Goal: Contribute content: Add original content to the website for others to see

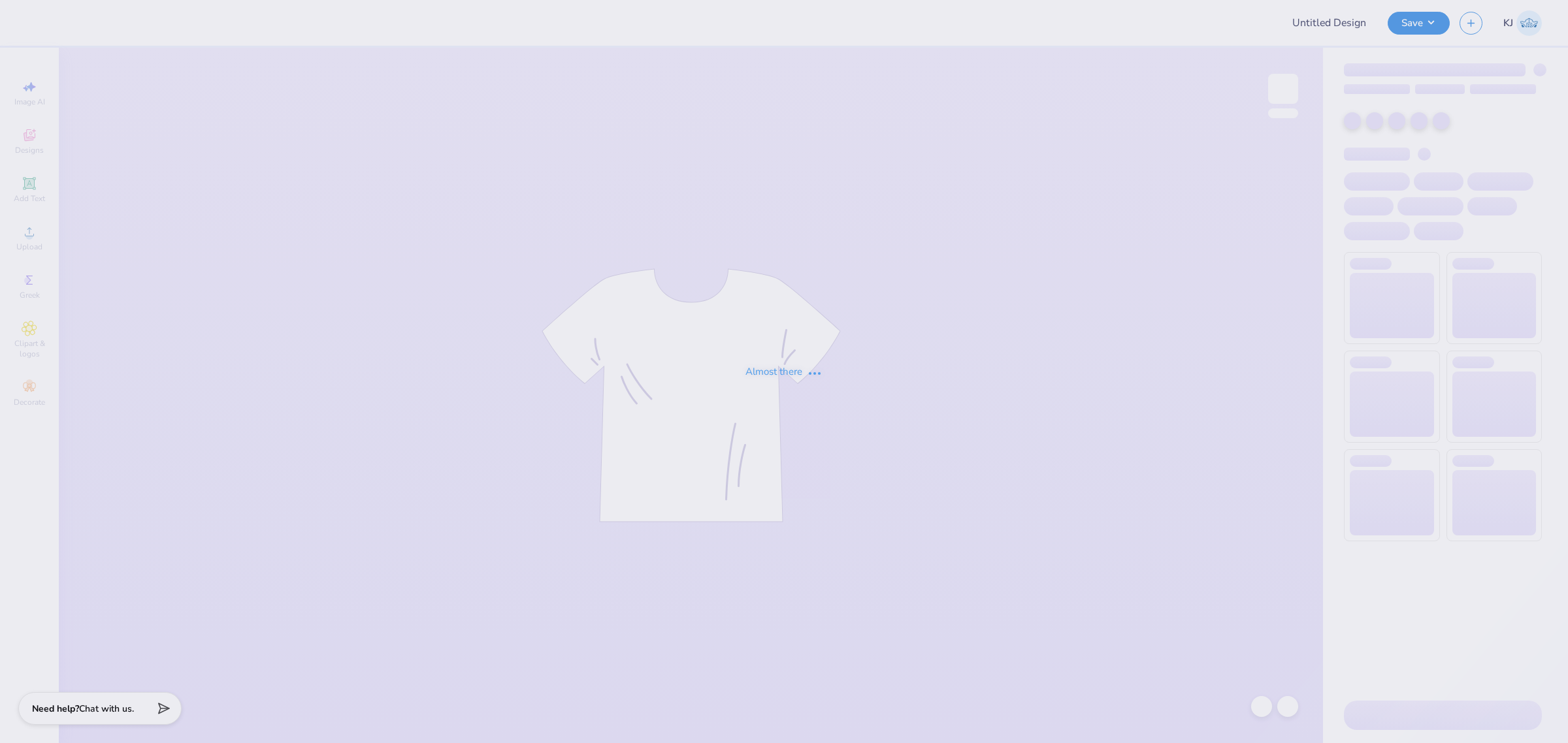
type input "ODS tee"
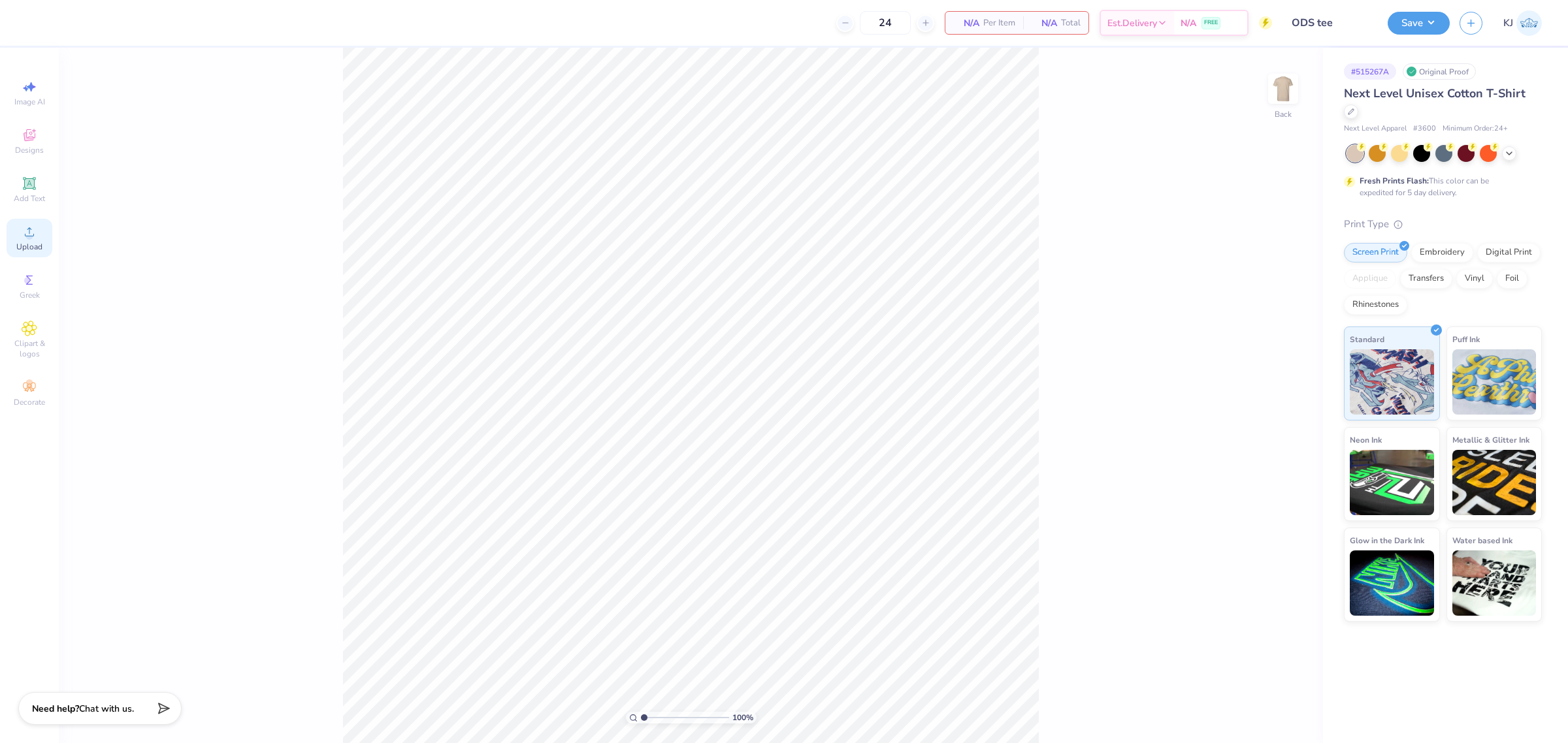
click at [30, 239] on circle at bounding box center [29, 236] width 7 height 7
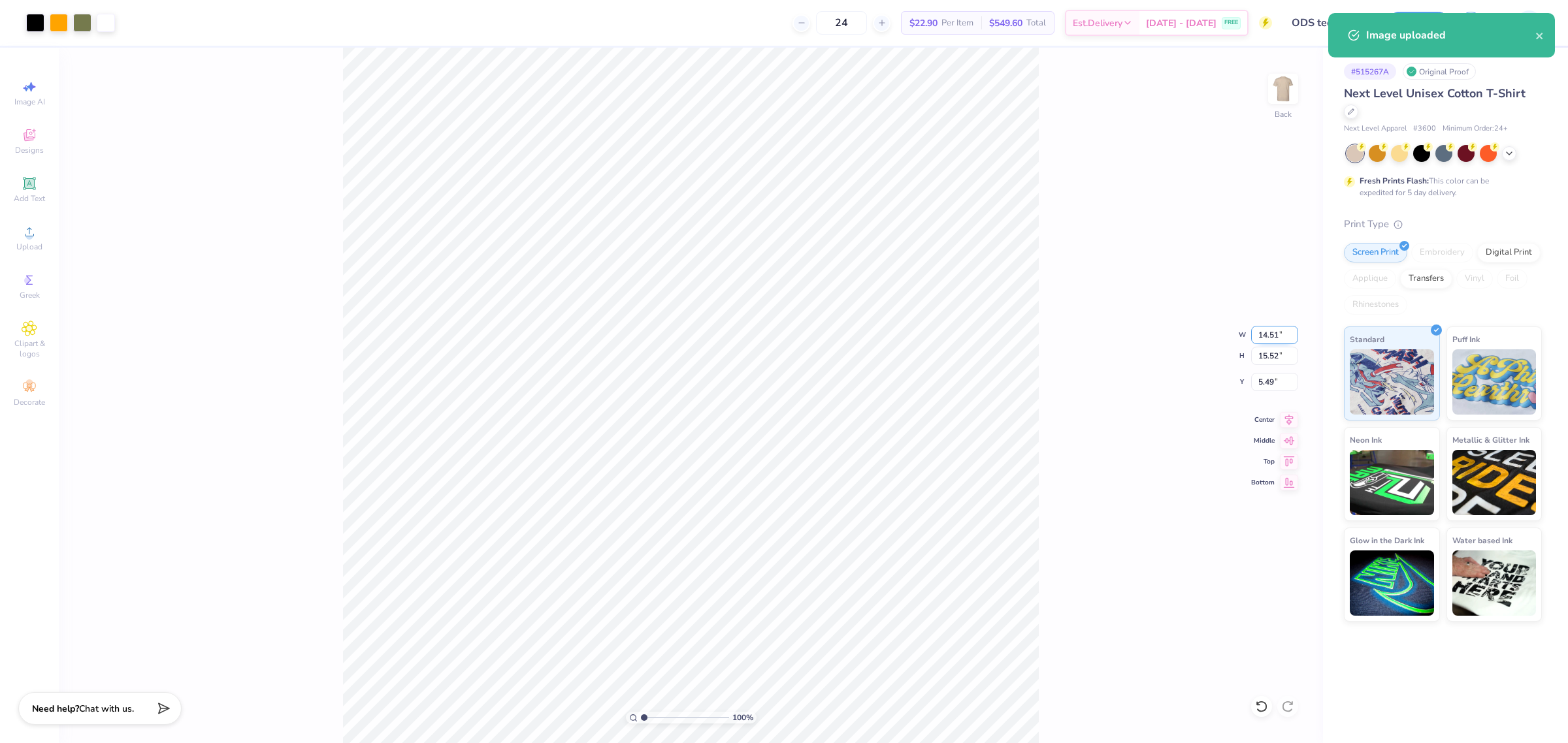
click at [1262, 328] on input "14.51" at bounding box center [1275, 335] width 47 height 18
type input "12.00"
type input "12.84"
click at [1263, 384] on input "6.83" at bounding box center [1275, 382] width 47 height 18
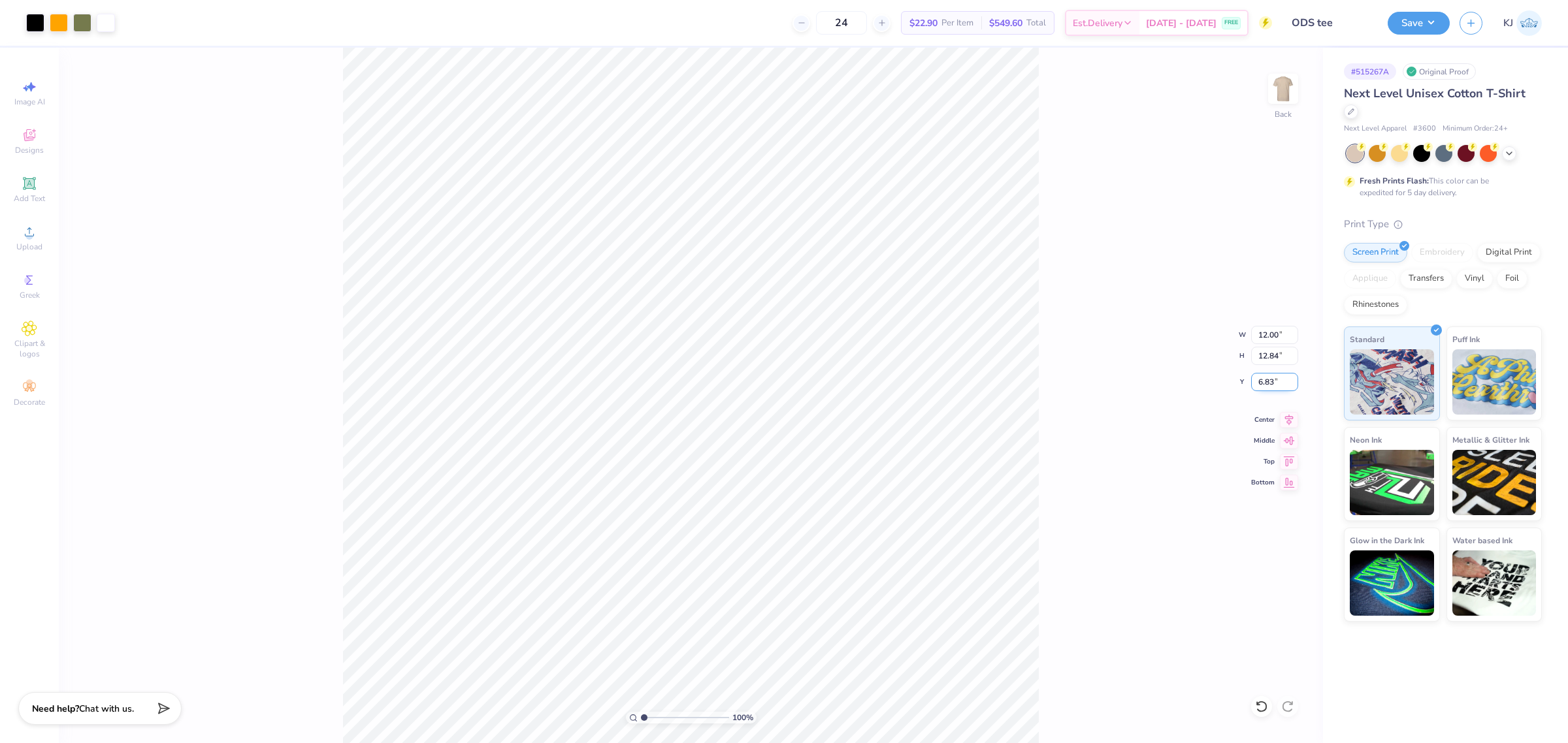
click at [1263, 384] on input "6.83" at bounding box center [1275, 382] width 47 height 18
type input "3.00"
click at [1270, 333] on input "12.00" at bounding box center [1275, 335] width 47 height 18
type input "11.00"
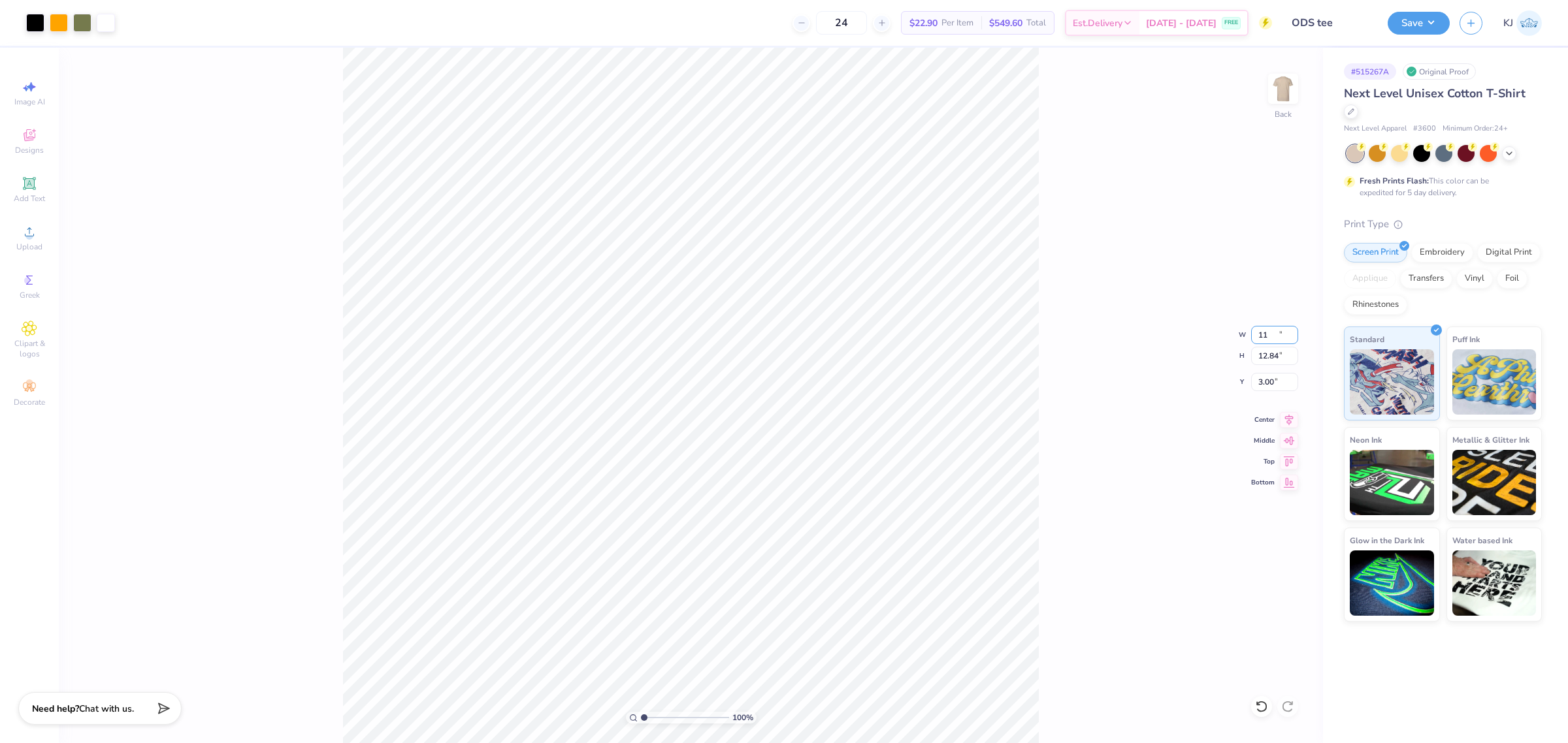
type input "11.77"
type input "3.53"
click at [1040, 373] on div "100 % Back W 11.00 11.00 " H 11.77 11.77 " Y 3.53 3.53 " Center Middle Top Bott…" at bounding box center [691, 395] width 1264 height 695
click at [1275, 387] on input "3.53" at bounding box center [1275, 382] width 47 height 18
click at [1266, 387] on input "3.53" at bounding box center [1275, 382] width 47 height 18
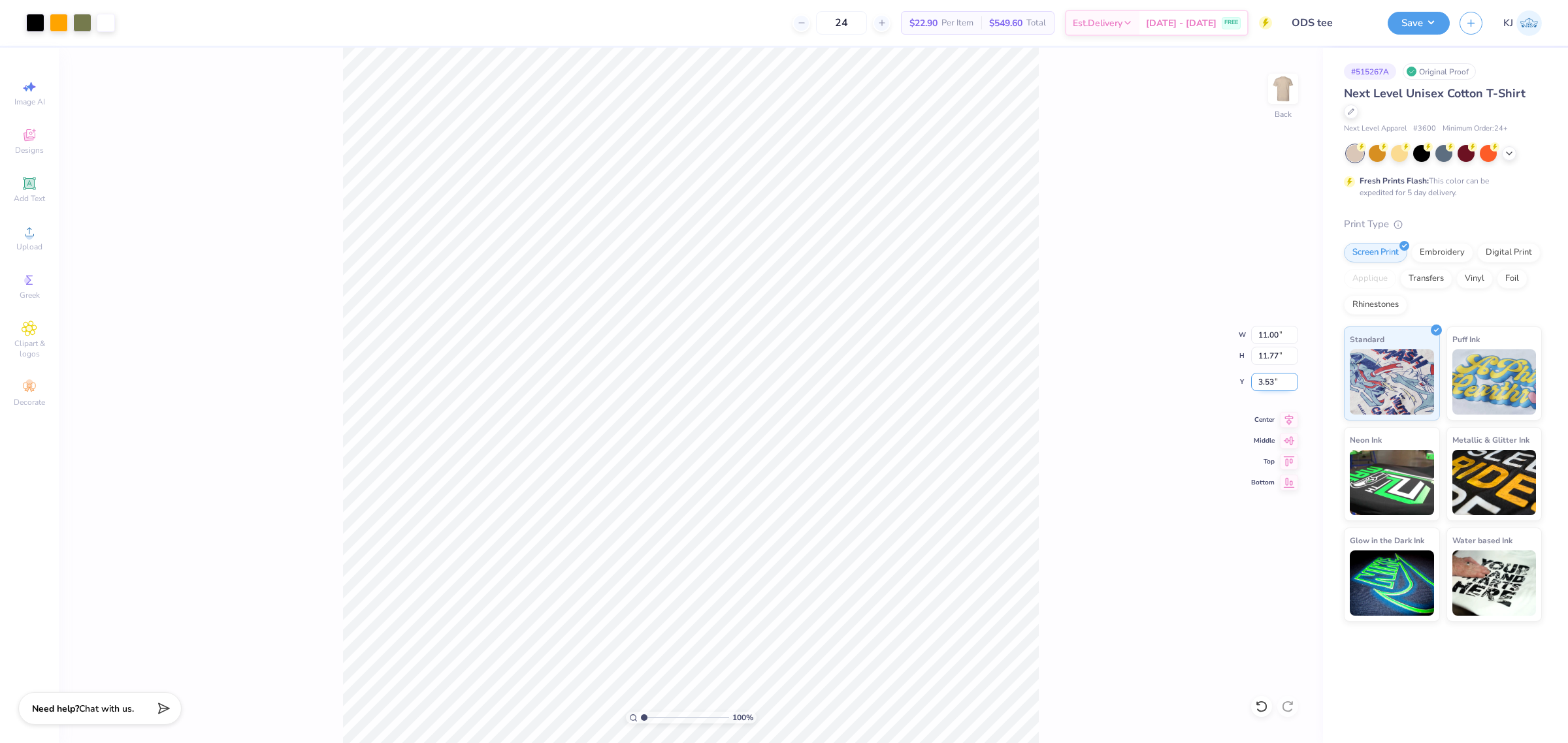
click at [1266, 387] on input "3.53" at bounding box center [1275, 382] width 47 height 18
type input "3.00"
click at [1422, 14] on button "Save" at bounding box center [1419, 21] width 62 height 23
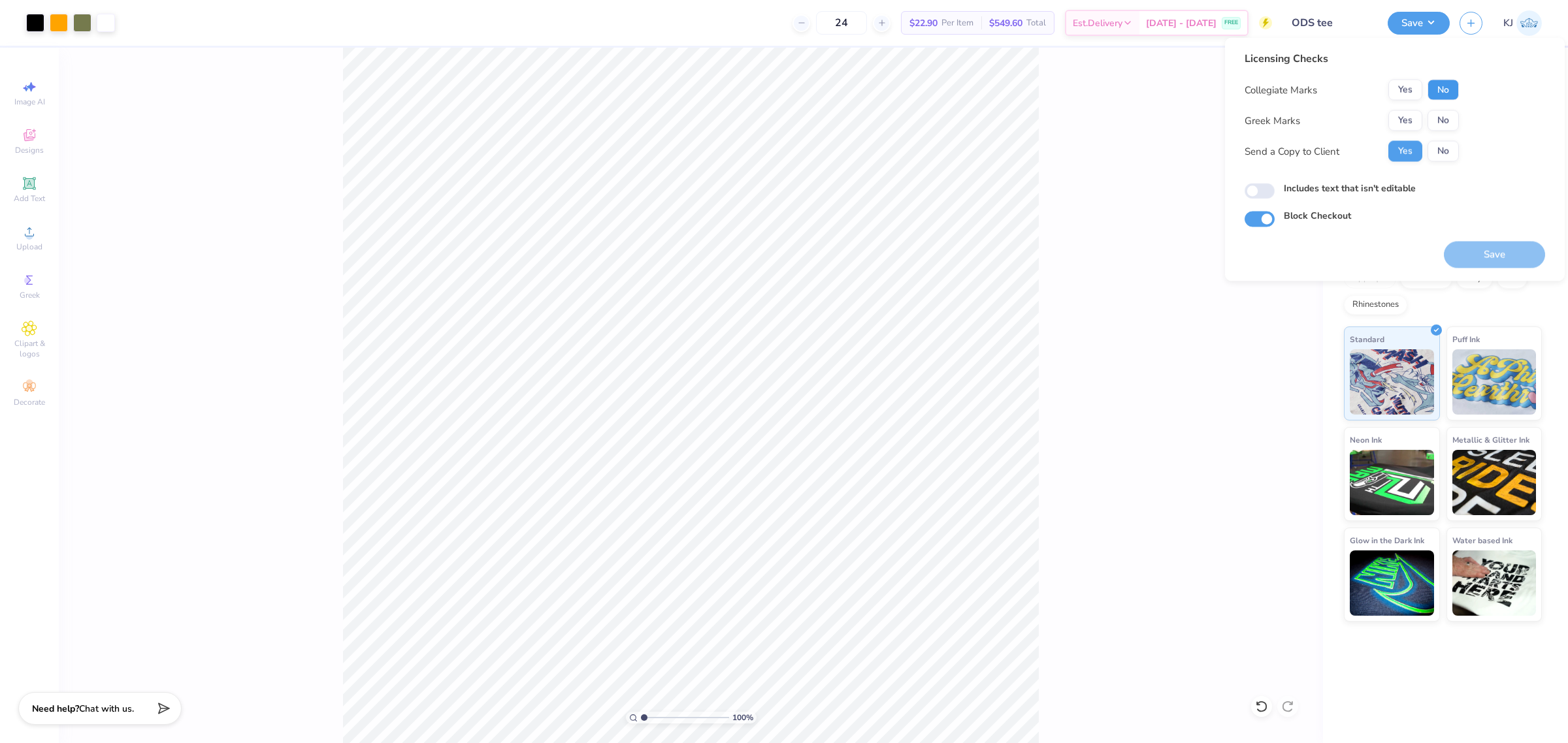
drag, startPoint x: 1446, startPoint y: 95, endPoint x: 1446, endPoint y: 108, distance: 13.0
click at [1446, 96] on button "No" at bounding box center [1443, 90] width 31 height 21
click at [1445, 118] on button "No" at bounding box center [1443, 121] width 31 height 21
click at [1527, 253] on button "Save" at bounding box center [1494, 255] width 102 height 27
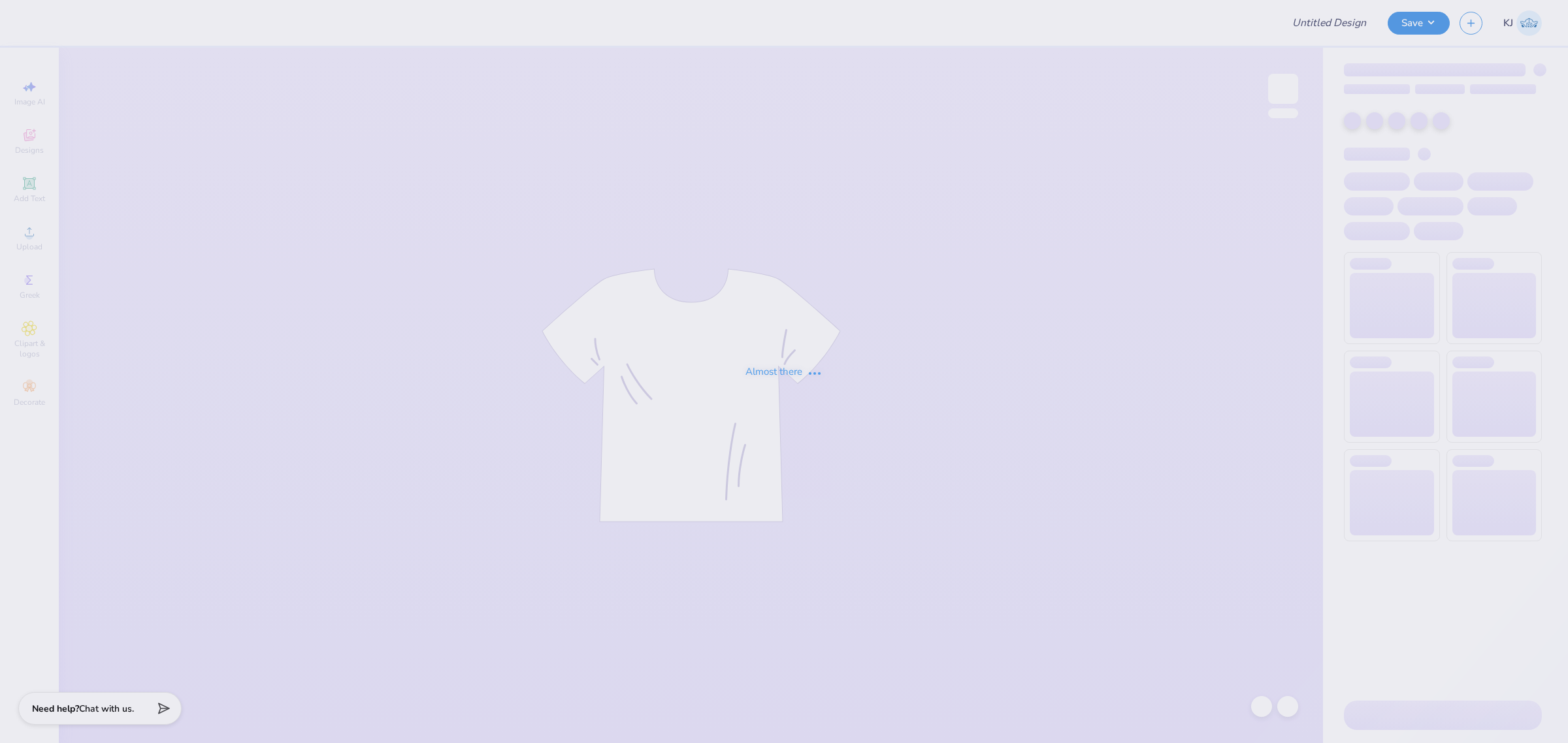
type input "Great Women Go Greek"
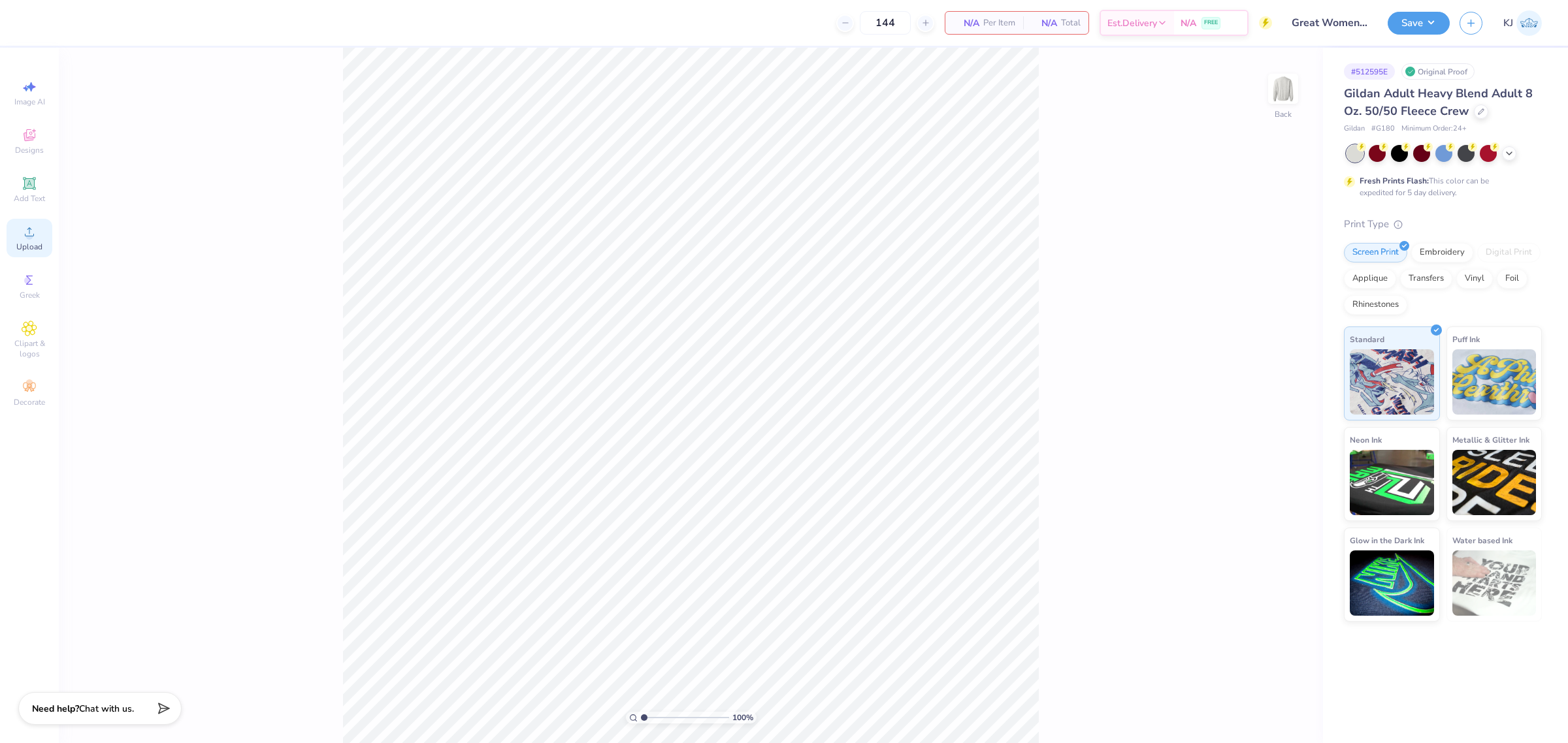
click at [24, 242] on span "Upload" at bounding box center [29, 246] width 26 height 10
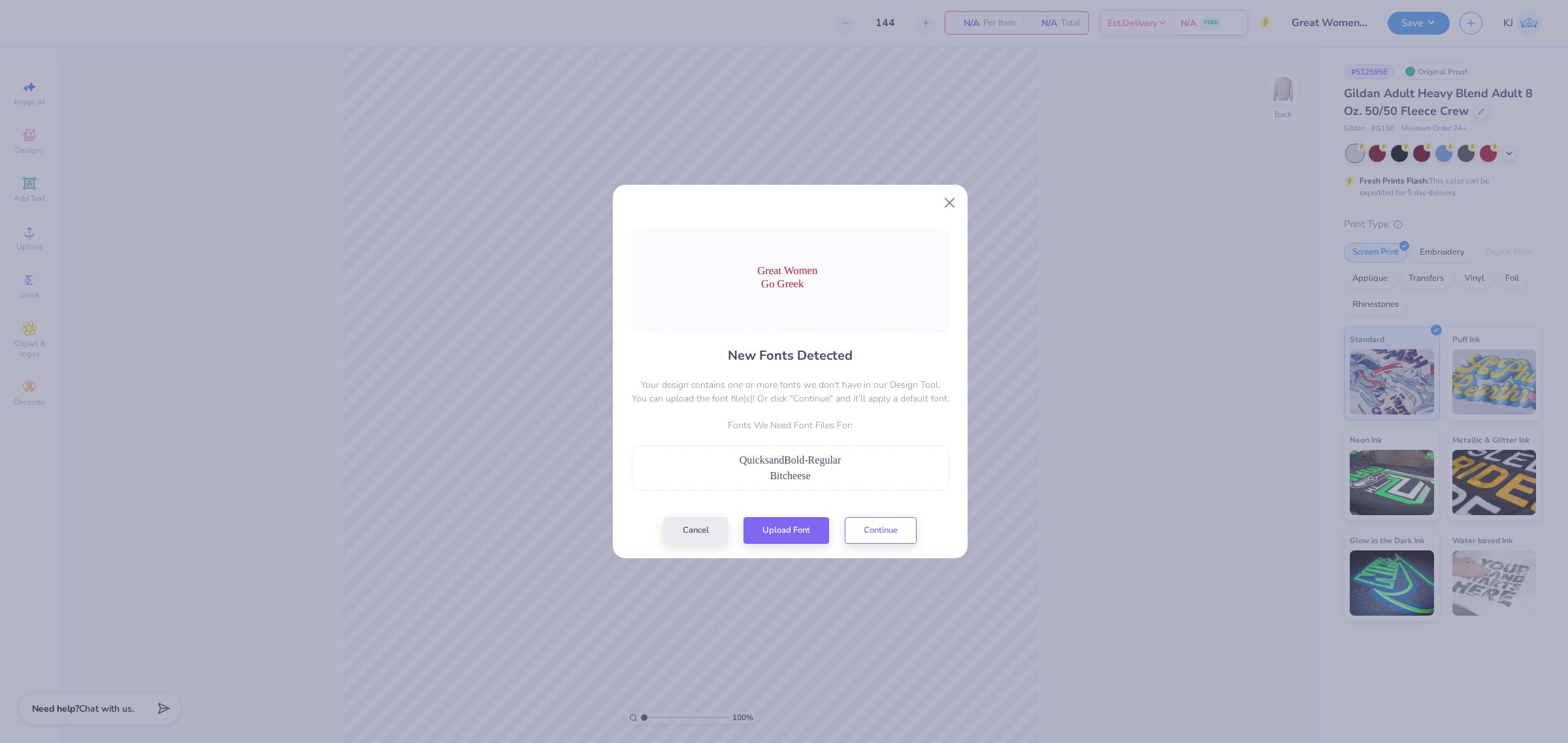
click at [851, 472] on div "Bitcheese" at bounding box center [790, 476] width 303 height 15
click at [824, 468] on div "Bitcheese" at bounding box center [790, 476] width 303 height 15
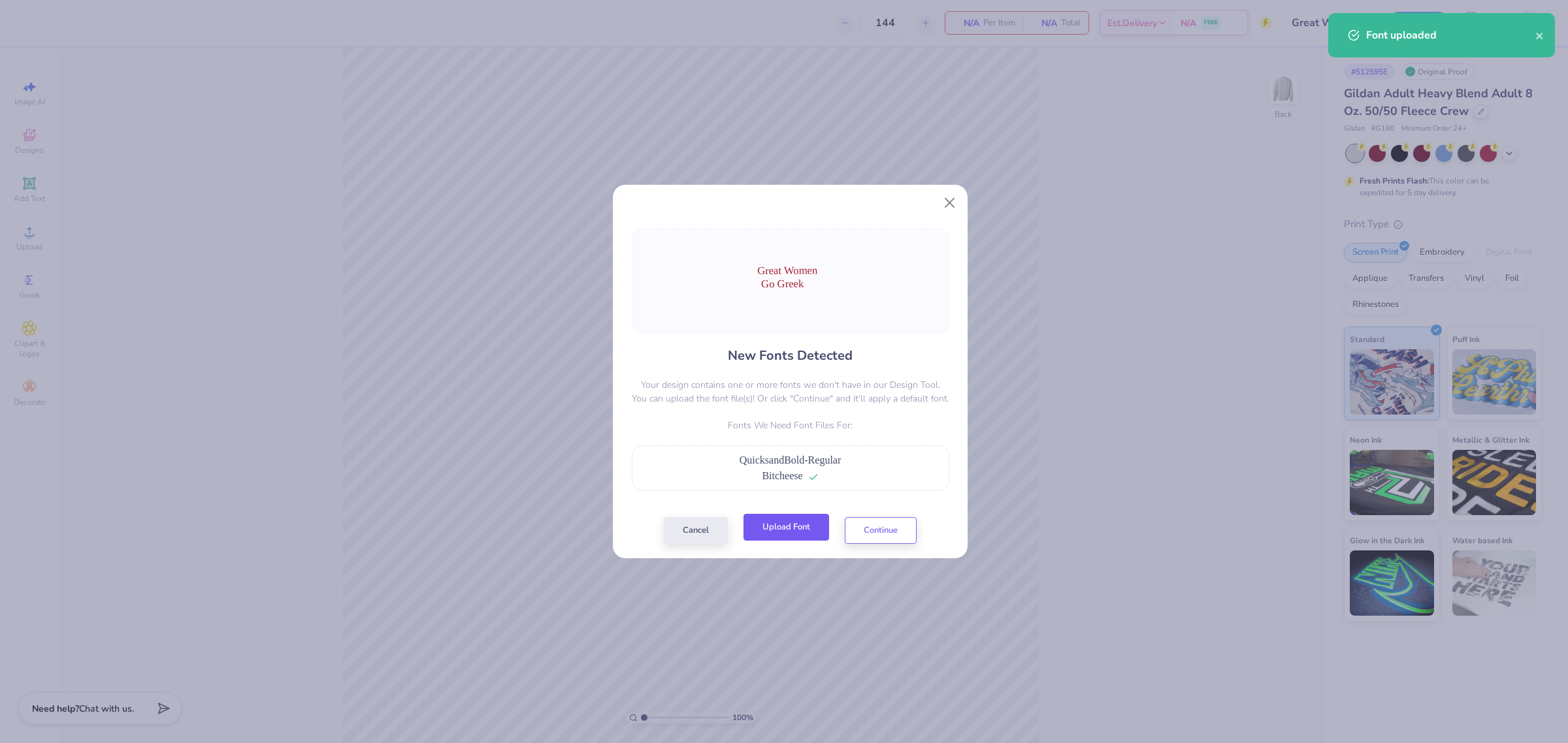
click at [801, 533] on button "Upload Font" at bounding box center [786, 528] width 85 height 27
click at [871, 525] on button "Continue" at bounding box center [881, 528] width 72 height 27
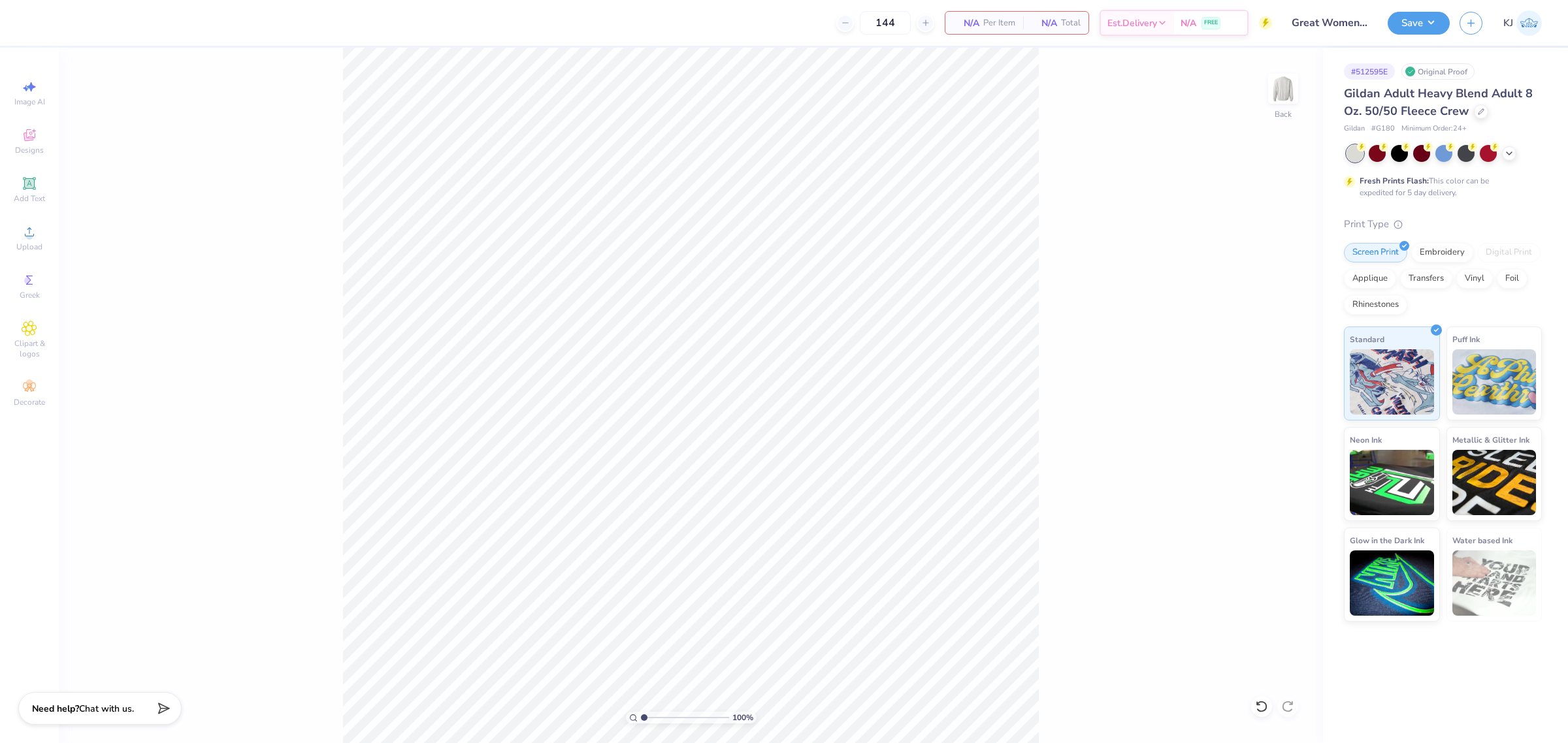
click at [34, 262] on div "Image AI Designs Add Text Upload Greek Clipart & logos Decorate" at bounding box center [29, 243] width 46 height 339
click at [31, 256] on div "Upload" at bounding box center [29, 238] width 46 height 38
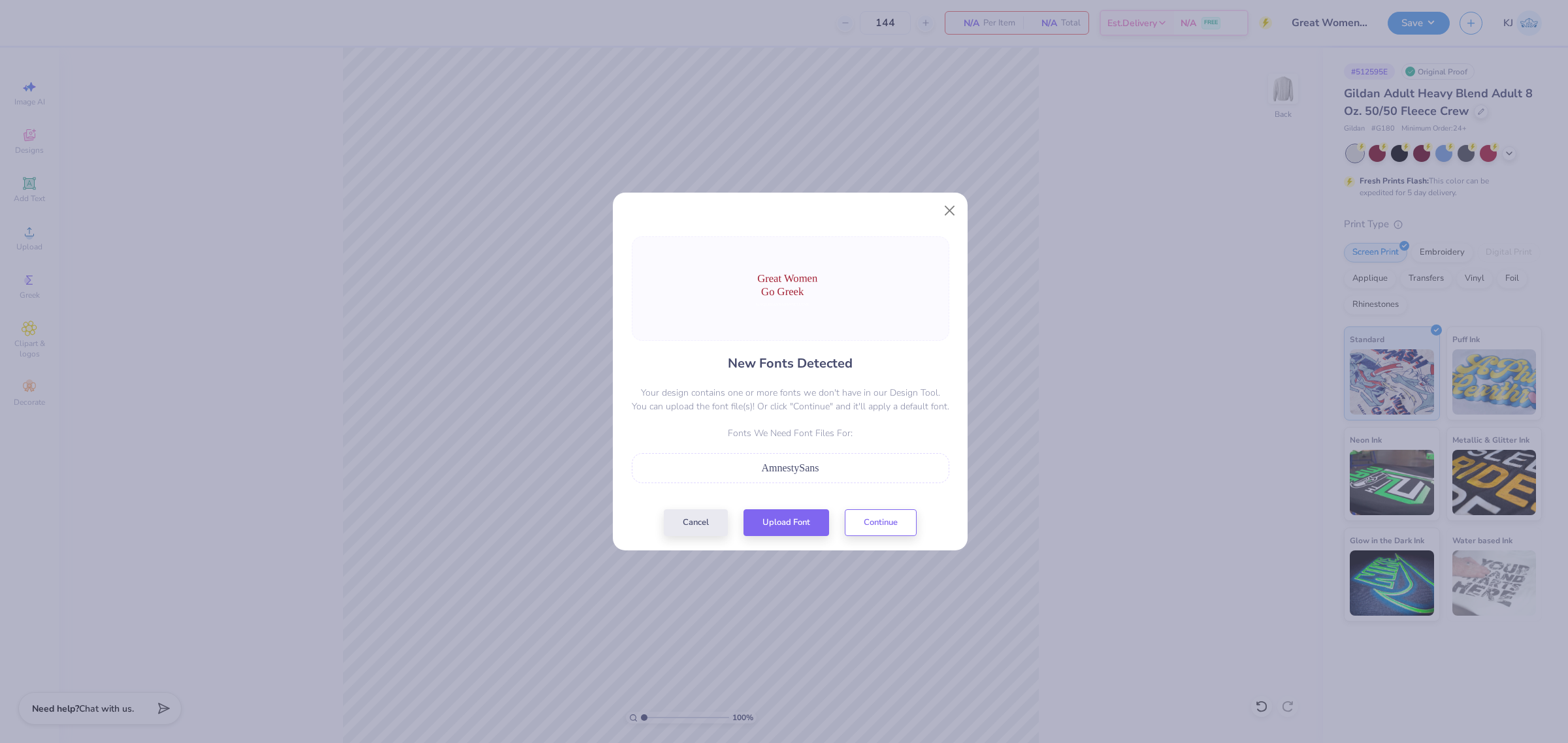
click at [801, 474] on div "AmnestySans" at bounding box center [790, 468] width 303 height 15
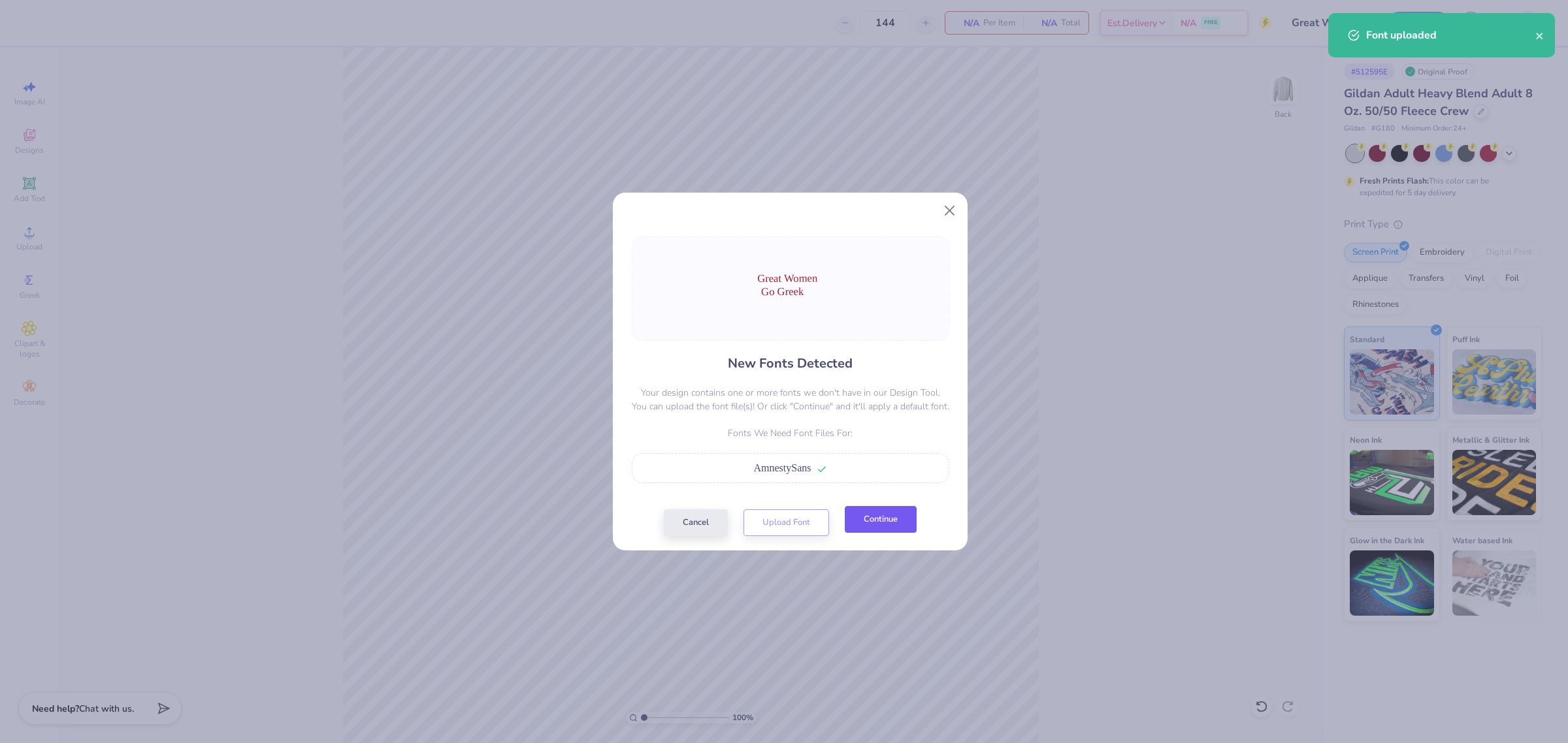
click at [872, 527] on button "Continue" at bounding box center [881, 519] width 72 height 27
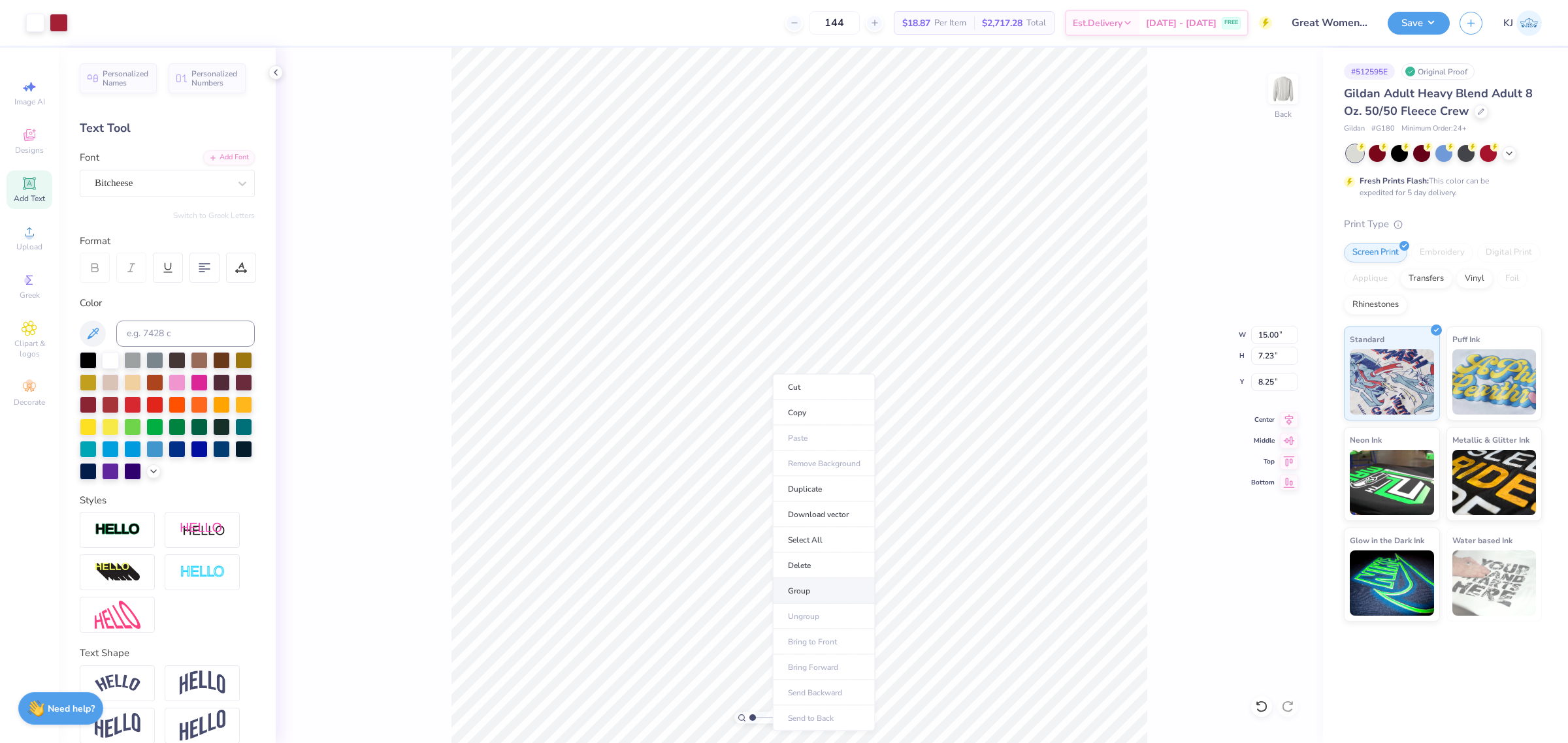
click at [817, 594] on li "Group" at bounding box center [824, 591] width 103 height 25
click at [22, 229] on icon at bounding box center [29, 232] width 15 height 15
click at [829, 592] on li "Group" at bounding box center [831, 598] width 103 height 25
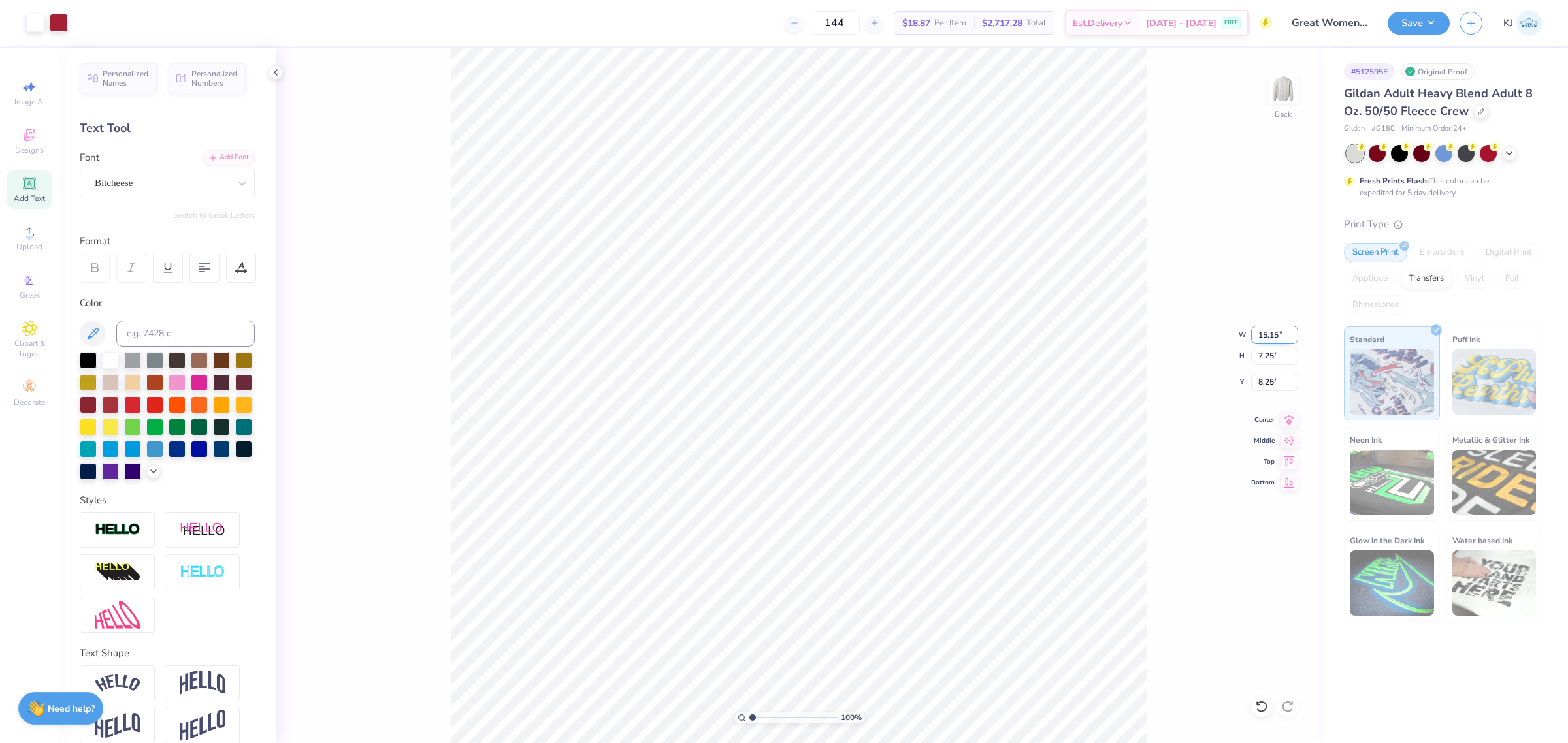
click at [1273, 334] on input "15.15" at bounding box center [1275, 335] width 47 height 18
type input "11"
click at [1259, 337] on input "11" at bounding box center [1275, 335] width 47 height 18
click at [1263, 337] on input "15.15" at bounding box center [1275, 335] width 47 height 18
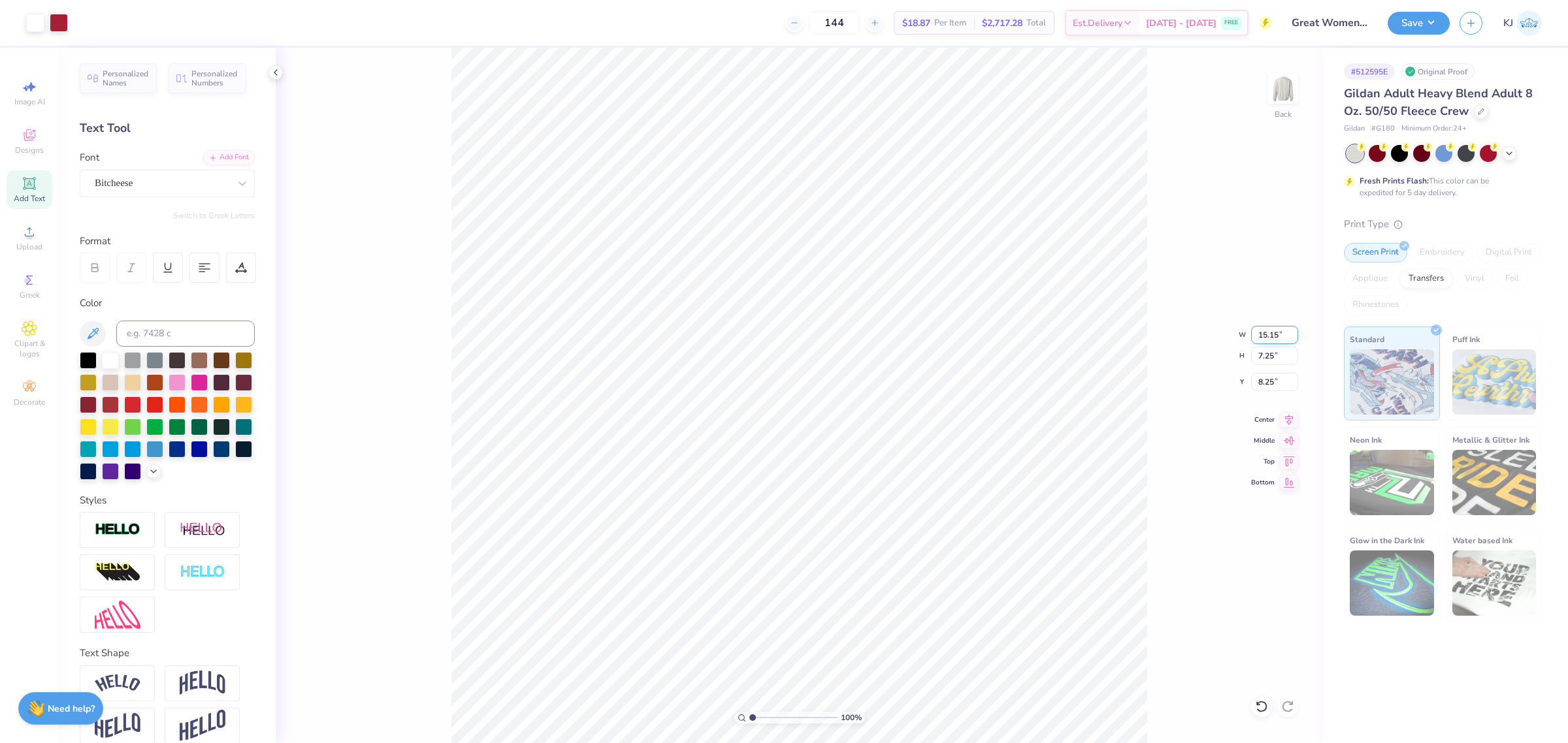
click at [1263, 337] on input "15.15" at bounding box center [1275, 335] width 47 height 18
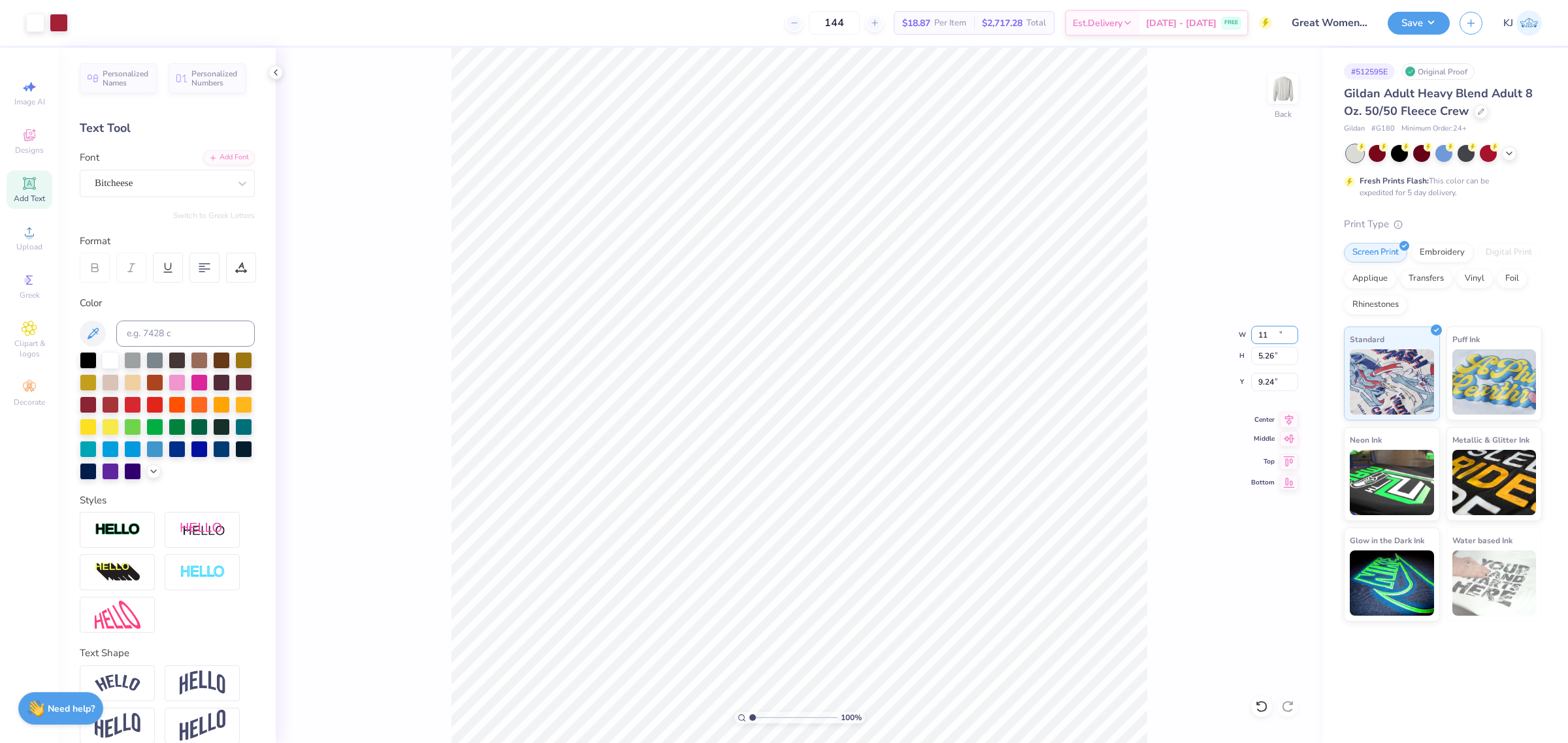
type input "11.01"
type input "5.26"
type input "9.24"
click at [1265, 334] on input "11.01" at bounding box center [1275, 335] width 47 height 18
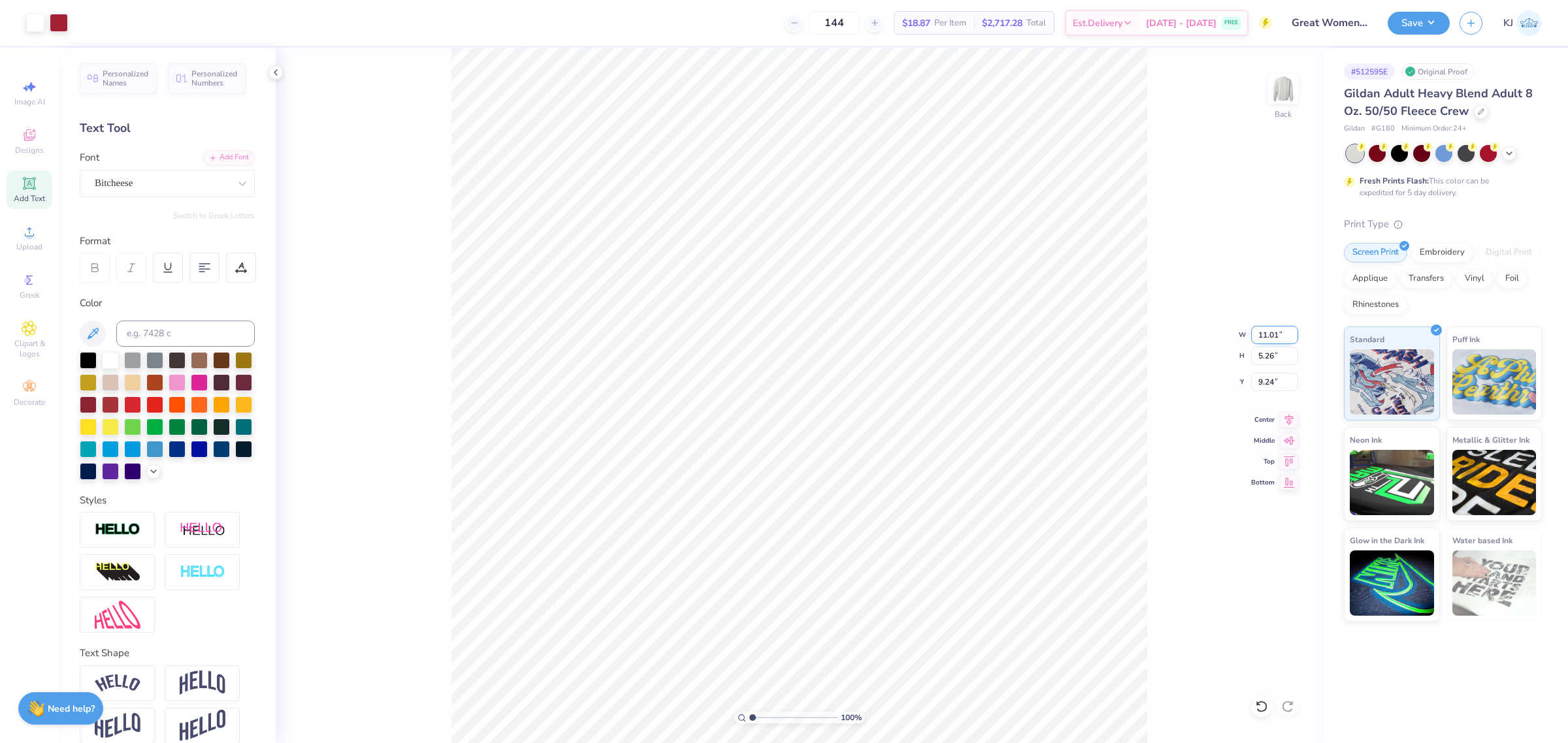
click at [1265, 334] on input "11.01" at bounding box center [1275, 335] width 47 height 18
type input "10.01"
type input "4.78"
type input "9.47"
type input "9.99"
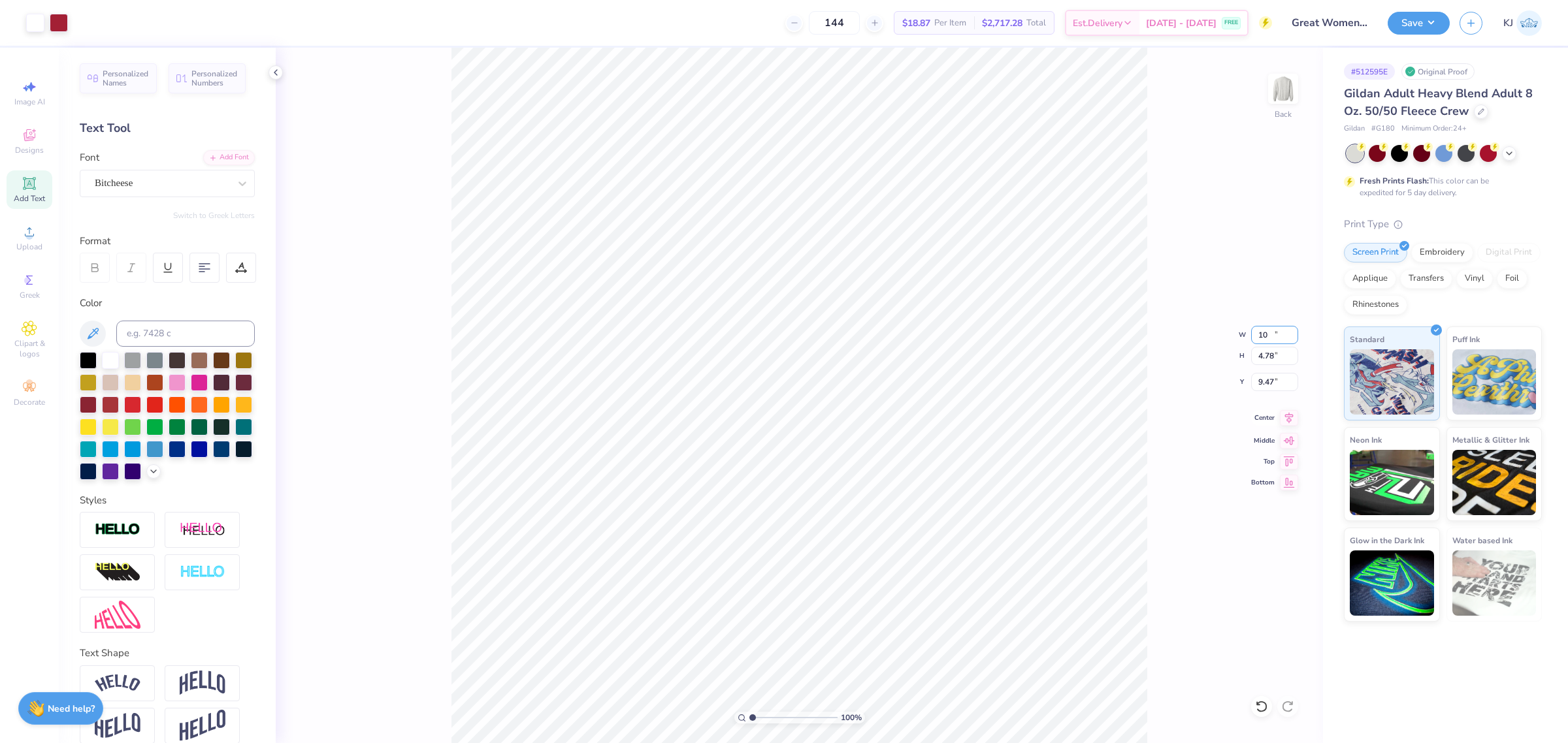
type input "9.48"
click at [1292, 329] on input "10" at bounding box center [1275, 335] width 47 height 18
click at [1272, 377] on input "9.48" at bounding box center [1275, 382] width 47 height 18
type input "10.01"
click at [1273, 383] on input "9.48" at bounding box center [1275, 382] width 47 height 18
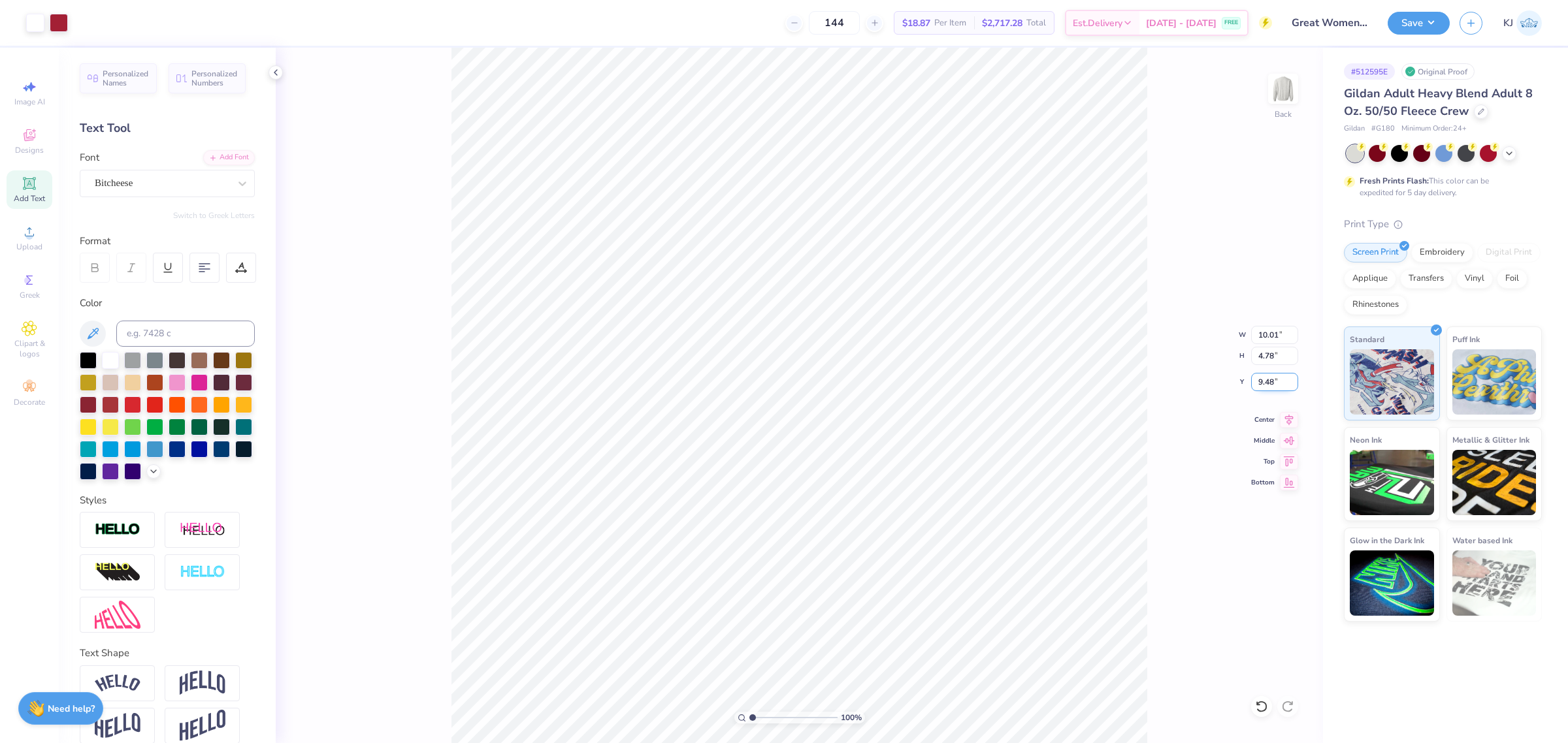
click at [1273, 383] on input "9.48" at bounding box center [1275, 382] width 47 height 18
type input "1"
type input "3.00"
click at [1193, 381] on div "100 % Back W 10.01 10.01 " H 4.78 4.78 " Y 3.00 3.00 " Center Middle Top Bottom" at bounding box center [799, 395] width 1047 height 695
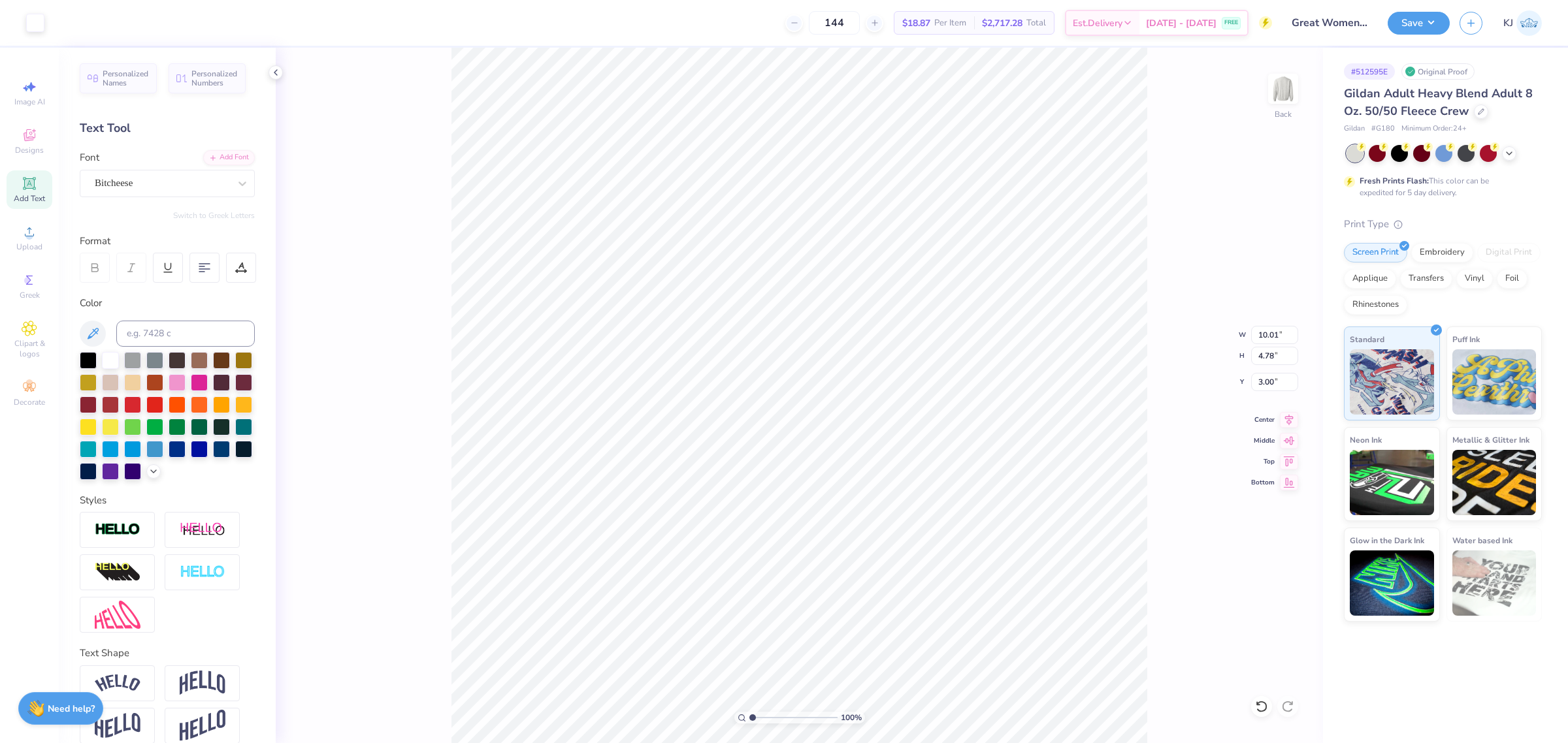
type input "9.84"
type input "0.44"
type input "7.34"
type input "2.30193536870692"
click at [1258, 334] on input "9.84" at bounding box center [1275, 335] width 47 height 18
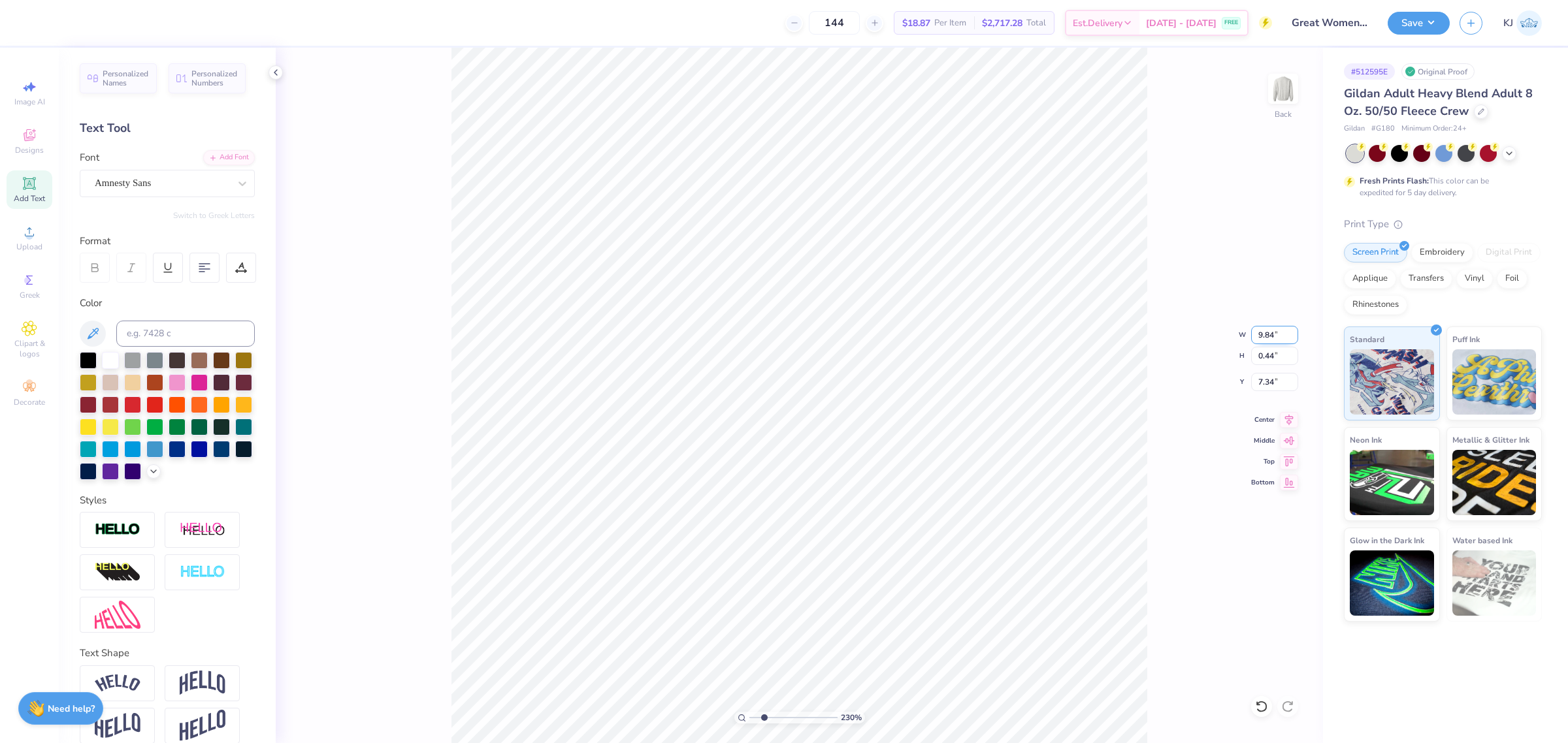
click at [1258, 334] on input "9.84" at bounding box center [1275, 335] width 47 height 18
type input "10"
type input "2.30193536870692"
type input "10.00"
type input "0.45"
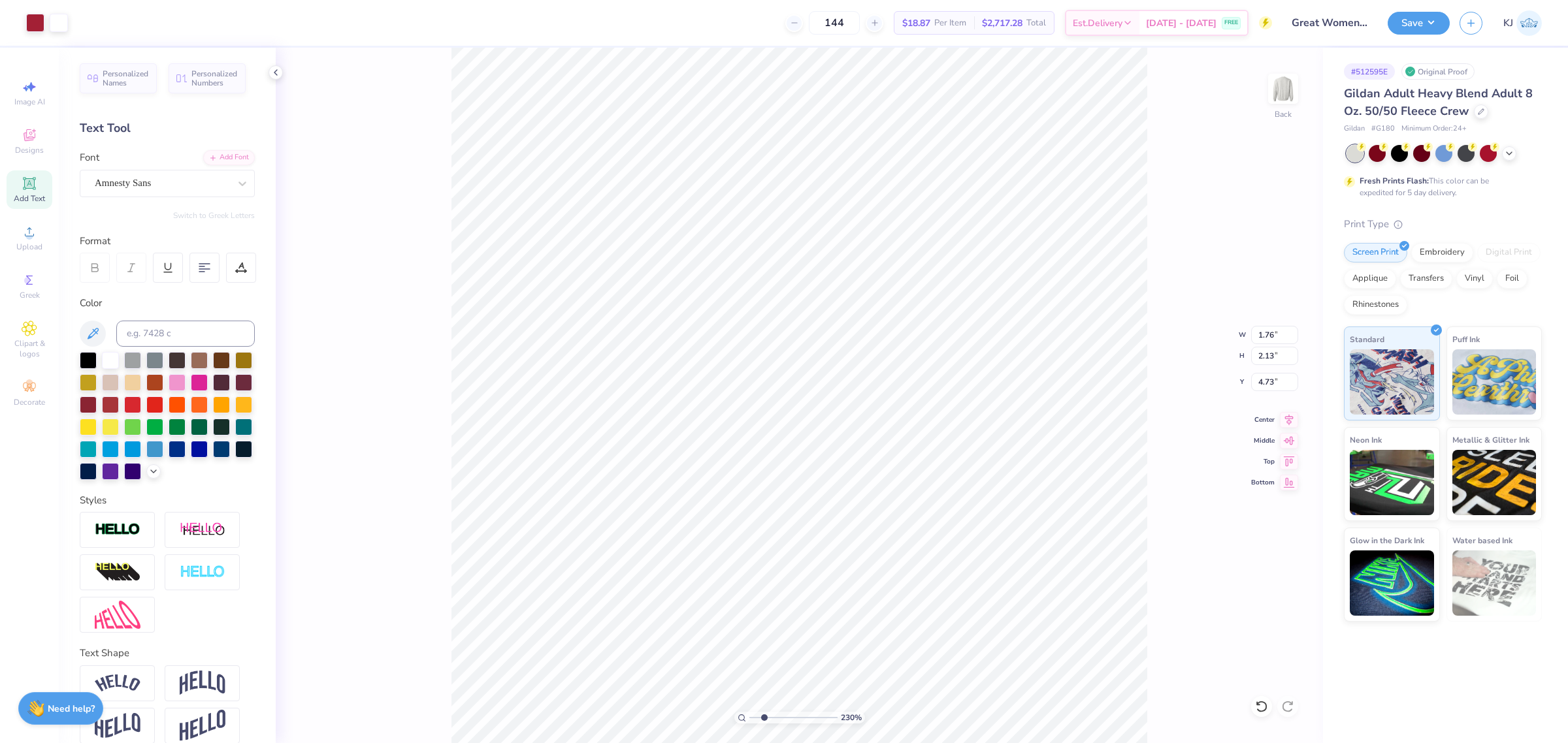
type input "2.30193536870692"
type input "7.01"
type input "1.63"
type input "4.94"
type input "2.30193536870692"
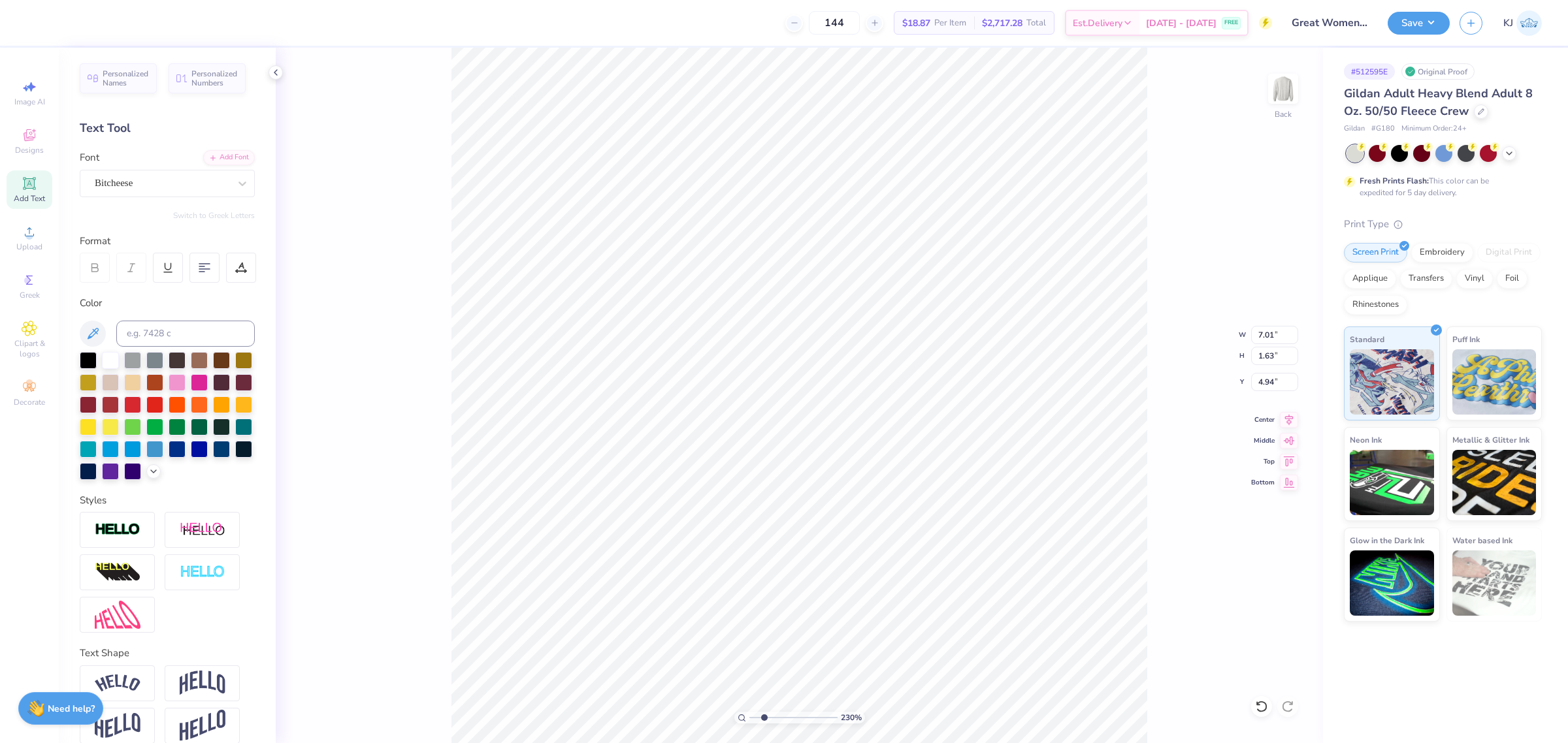
type input "9.73"
type input "1.66"
type input "3.00"
type input "1"
click at [1433, 21] on button "Save" at bounding box center [1419, 21] width 62 height 23
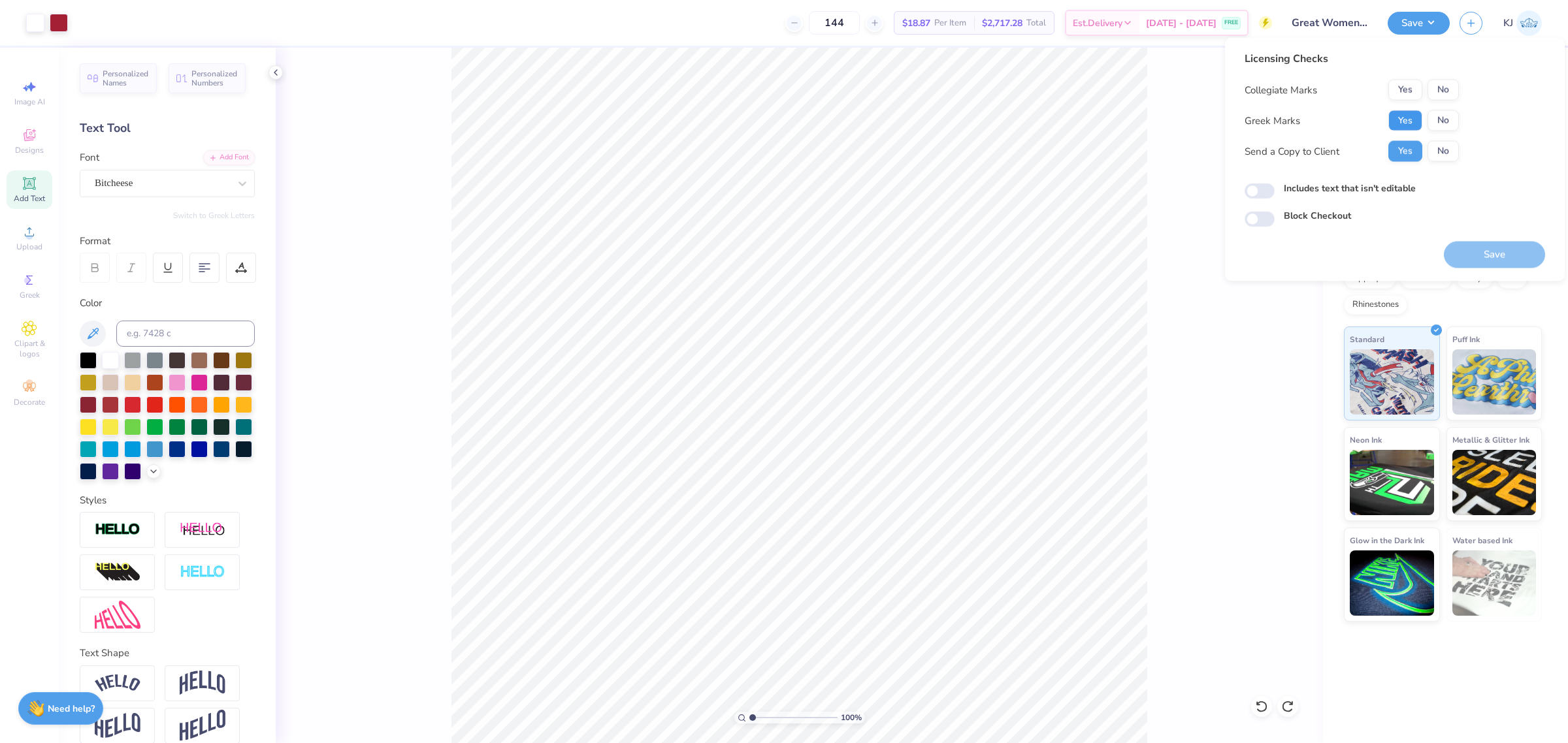
click at [1392, 119] on button "Yes" at bounding box center [1406, 121] width 34 height 21
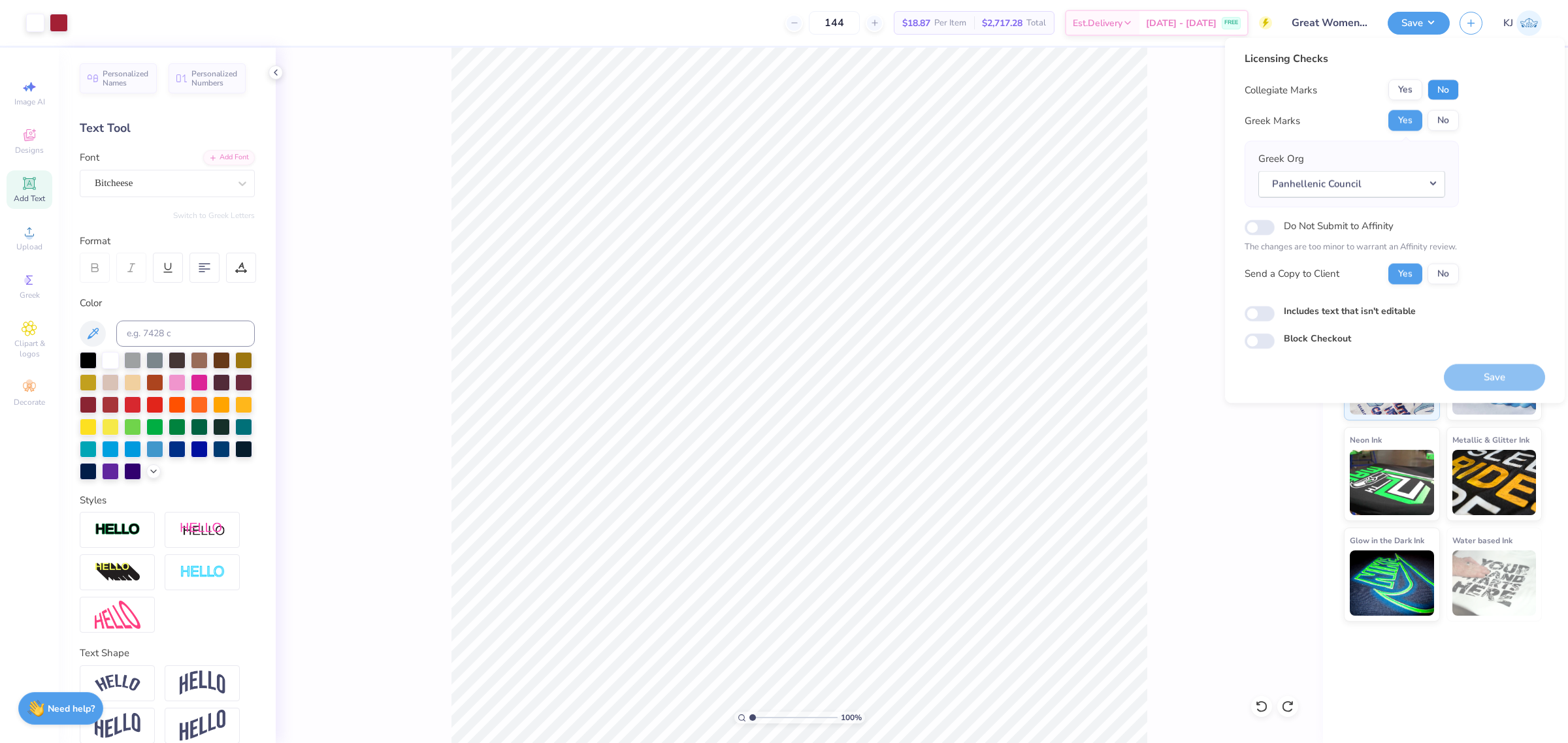
click at [1429, 90] on button "No" at bounding box center [1443, 90] width 31 height 21
click at [1492, 379] on button "Save" at bounding box center [1494, 377] width 102 height 27
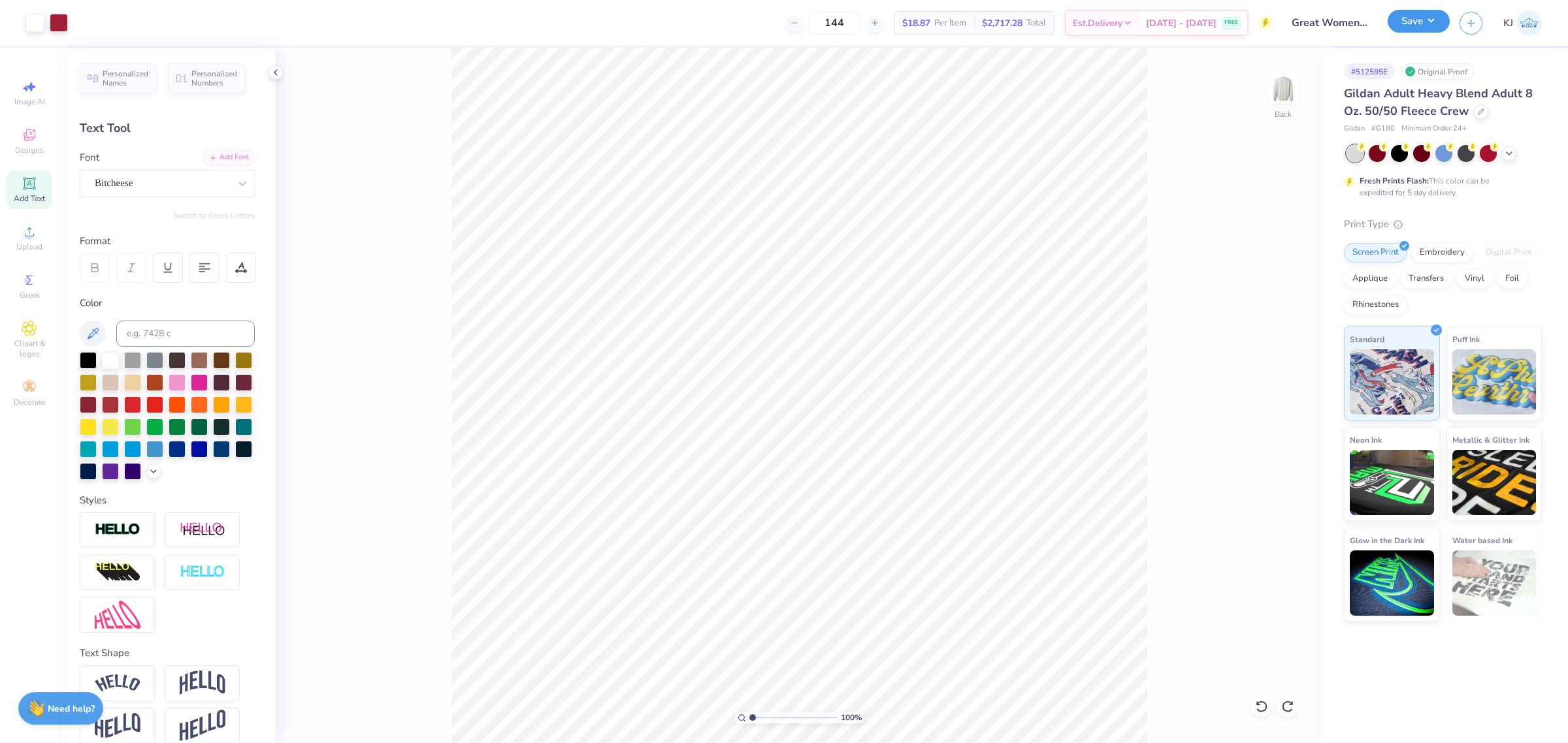
click at [1436, 20] on button "Save" at bounding box center [1419, 21] width 62 height 23
